Goal: Navigation & Orientation: Find specific page/section

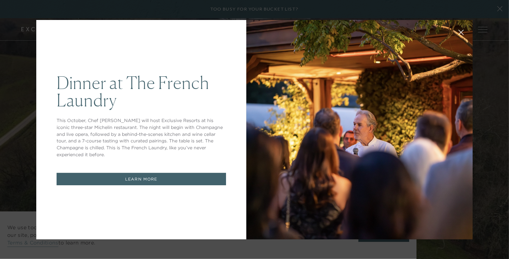
click at [459, 31] on icon at bounding box center [461, 31] width 5 height 5
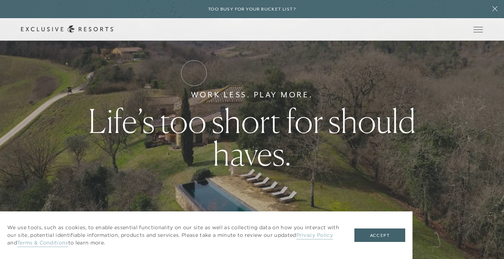
click at [0, 0] on link "Residence Collection" at bounding box center [0, 0] width 0 height 0
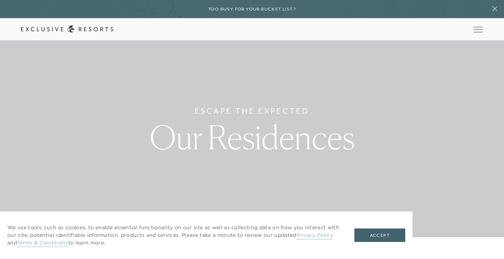
click at [0, 0] on link "Residence Collection" at bounding box center [0, 0] width 0 height 0
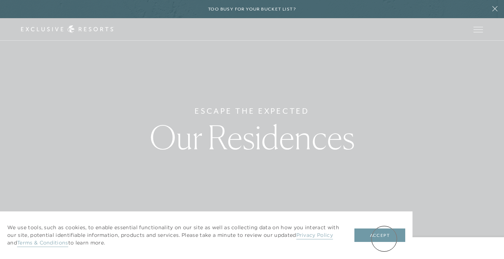
click at [384, 239] on button "Accept" at bounding box center [379, 235] width 51 height 14
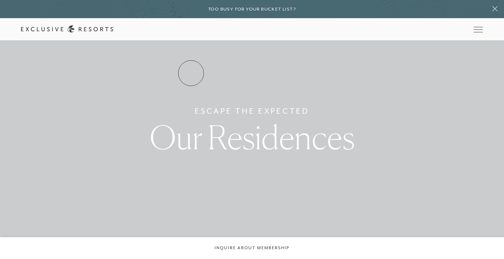
click at [0, 0] on link "Residence Collection" at bounding box center [0, 0] width 0 height 0
click at [0, 0] on link "The Collection" at bounding box center [0, 0] width 0 height 0
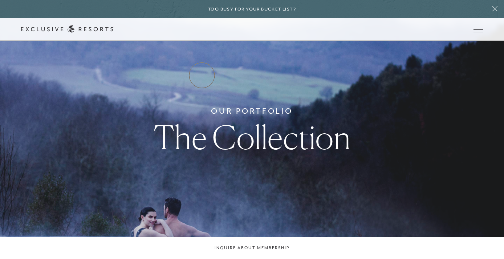
click at [0, 0] on link "Residence Collection" at bounding box center [0, 0] width 0 height 0
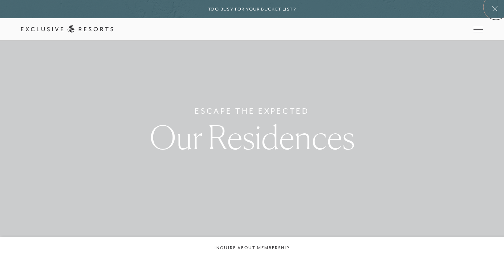
click at [496, 7] on icon at bounding box center [495, 9] width 14 height 6
